Goal: Task Accomplishment & Management: Use online tool/utility

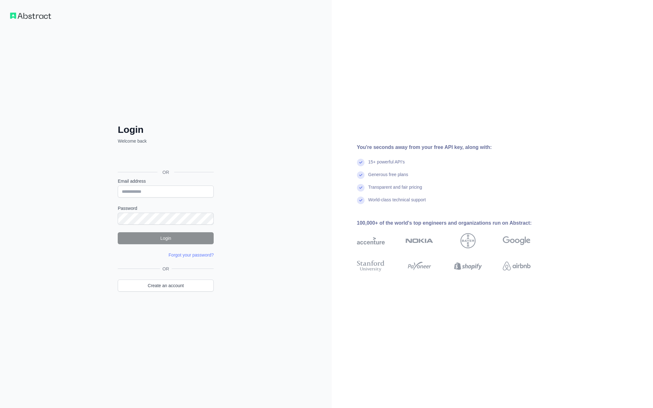
click at [185, 162] on div "Sign in with Google. Opens in new tab" at bounding box center [165, 158] width 95 height 14
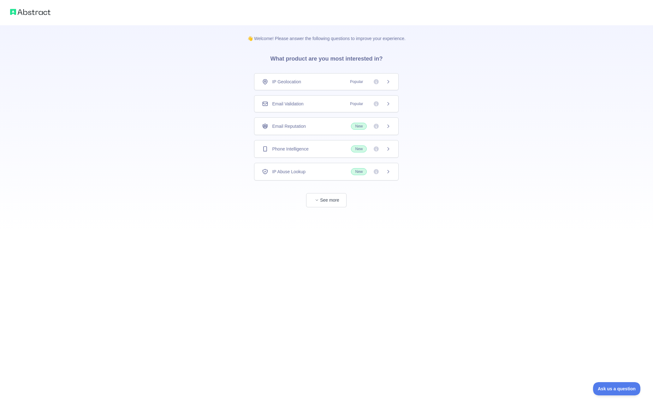
click at [317, 85] on div "IP Geolocation Popular" at bounding box center [326, 82] width 129 height 6
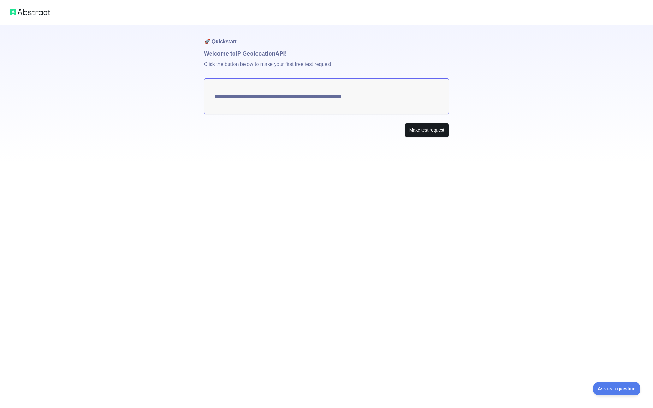
drag, startPoint x: 462, startPoint y: 134, endPoint x: 430, endPoint y: 131, distance: 32.4
click at [462, 134] on div "**********" at bounding box center [326, 81] width 653 height 162
click at [430, 131] on button "Make test request" at bounding box center [426, 130] width 44 height 14
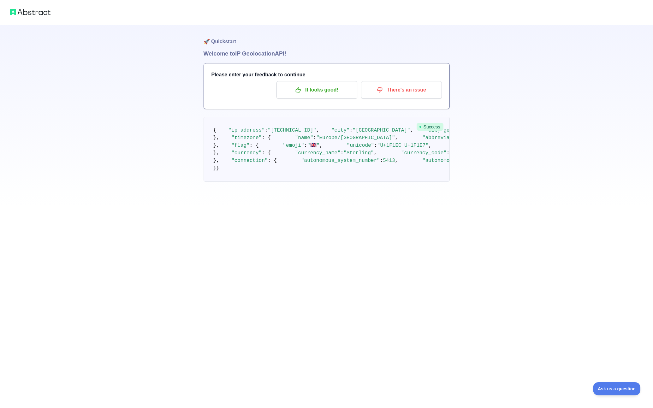
drag, startPoint x: 94, startPoint y: 37, endPoint x: 57, endPoint y: 21, distance: 40.0
click at [84, 31] on div "🚀 Quickstart Welcome to IP Geolocation API! Please enter your feedback to conti…" at bounding box center [326, 103] width 653 height 207
click at [41, 18] on div at bounding box center [326, 12] width 653 height 25
click at [41, 10] on img at bounding box center [30, 12] width 40 height 9
click at [223, 44] on h1 "🚀 Quickstart" at bounding box center [326, 37] width 246 height 24
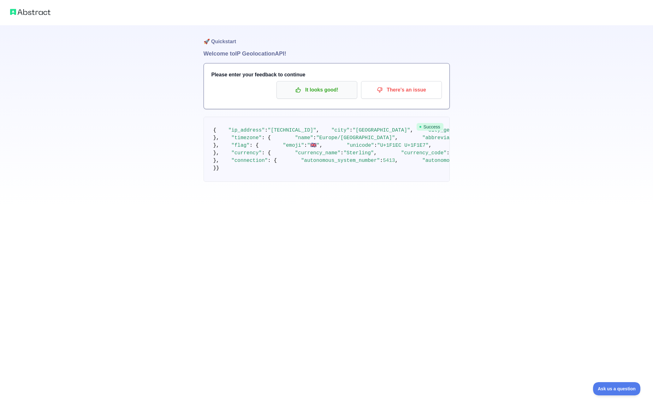
click at [330, 89] on p "It looks good!" at bounding box center [316, 90] width 71 height 11
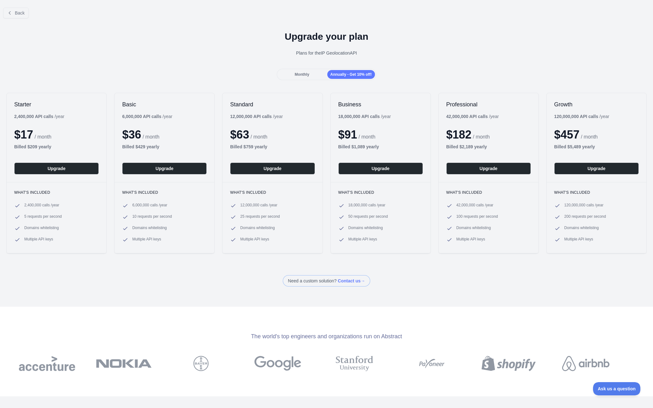
click at [287, 77] on div "Monthly" at bounding box center [302, 74] width 48 height 9
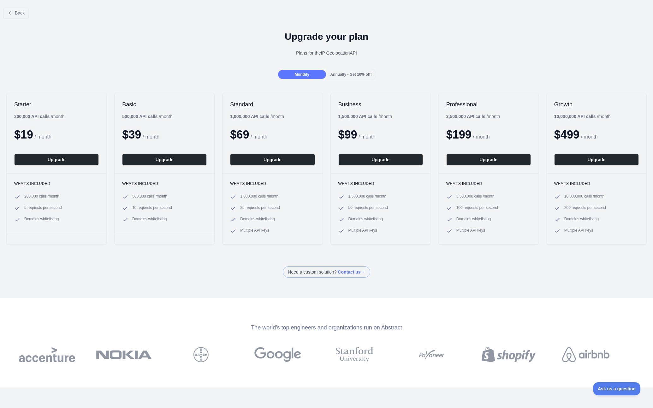
click at [305, 72] on span "Monthly" at bounding box center [302, 74] width 15 height 4
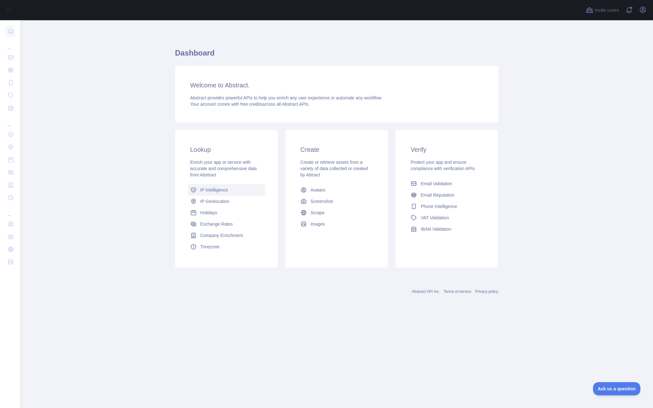
click at [249, 190] on link "IP Intelligence" at bounding box center [226, 189] width 77 height 11
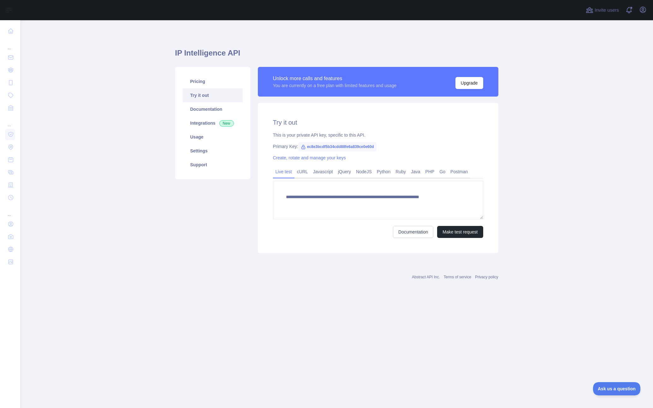
type textarea "**********"
click at [370, 147] on span "ec8e3bcdf5b34cdd88fe6a839ce0e60d" at bounding box center [337, 146] width 78 height 9
click at [288, 147] on div "Primary Key: ec8e3bcdf5b34cdd88fe6a839ce0e60d" at bounding box center [378, 146] width 210 height 6
drag, startPoint x: 383, startPoint y: 146, endPoint x: 307, endPoint y: 147, distance: 76.0
click at [307, 147] on span "ec8e3bcdf5b34cdd88fe6a839ce0e60d" at bounding box center [337, 146] width 78 height 9
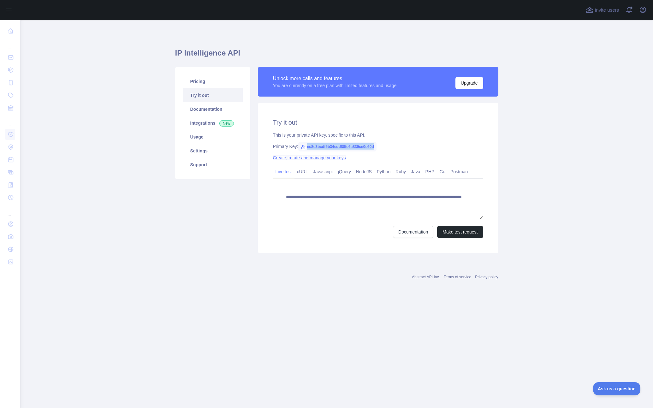
copy div "ec8e3bcdf5b34cdd88fe6a839ce0e60d"
